Goal: Check status: Check status

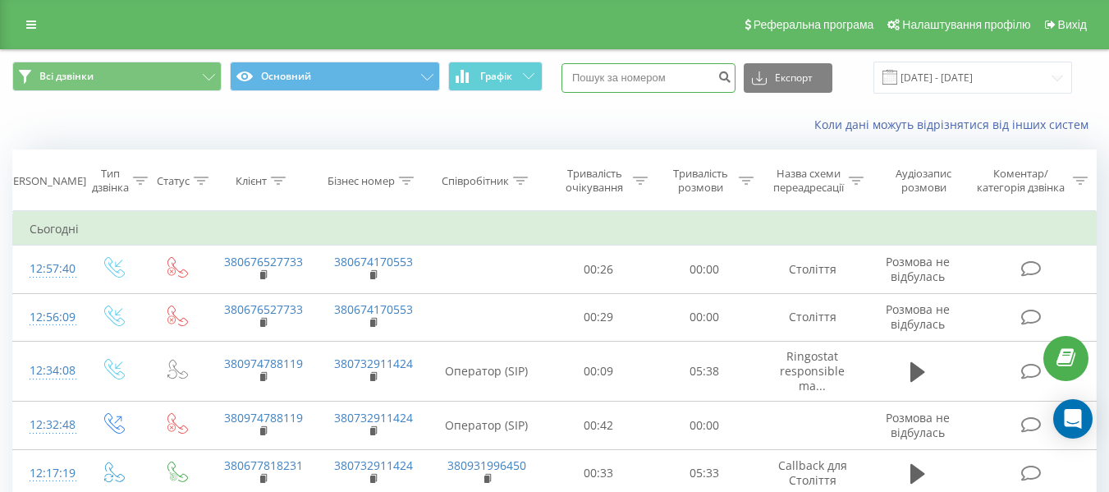
click at [682, 71] on input at bounding box center [649, 78] width 174 height 30
type input "7661"
click at [732, 80] on icon "submit" at bounding box center [725, 75] width 14 height 10
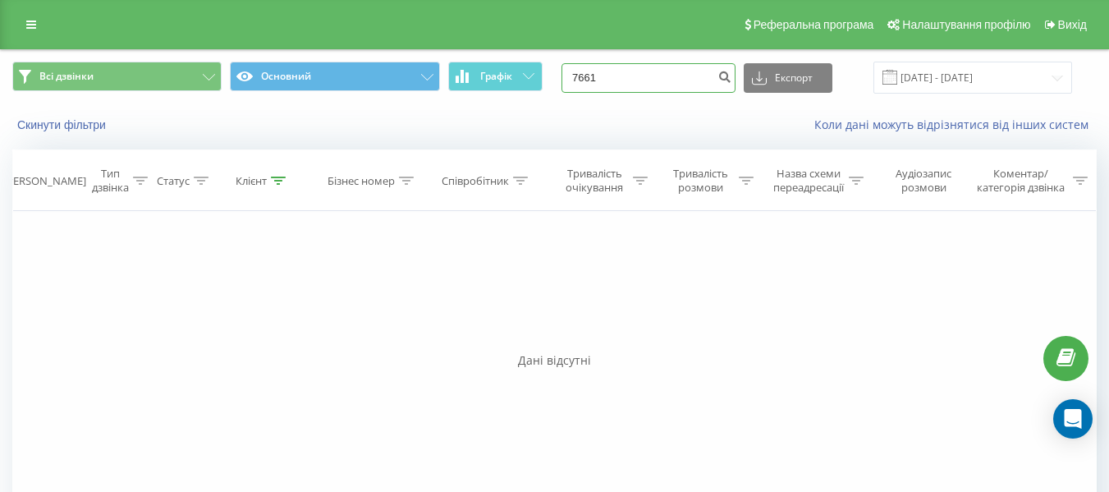
drag, startPoint x: 611, startPoint y: 87, endPoint x: 561, endPoint y: 90, distance: 50.2
click at [561, 90] on div "Всі дзвінки Основний Графік 7661 Експорт .csv .xls .xlsx 21.05.2025 - 21.08.2025" at bounding box center [554, 78] width 1085 height 32
